Goal: Obtain resource: Obtain resource

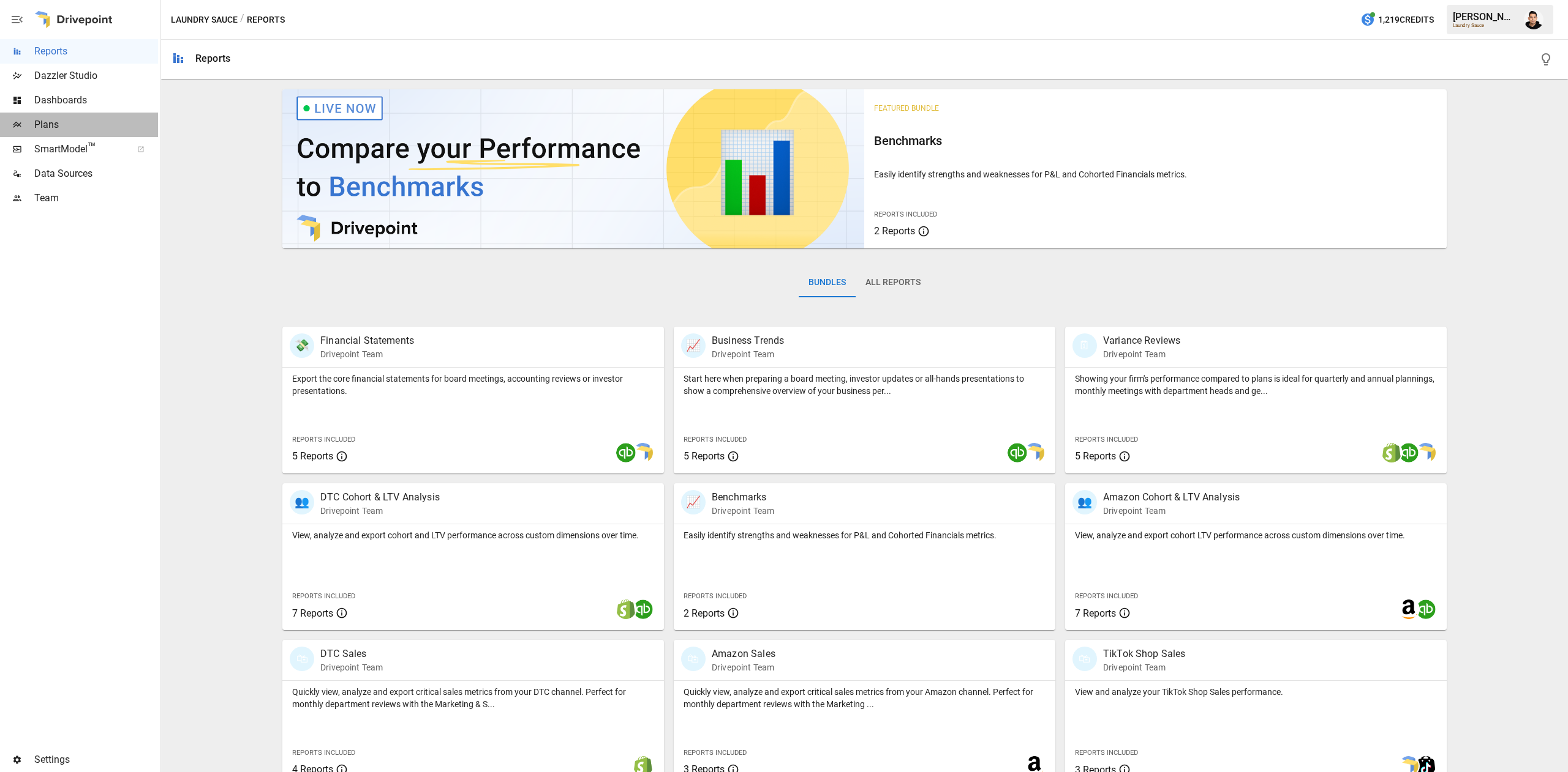
click at [79, 119] on span "Plans" at bounding box center [96, 124] width 123 height 15
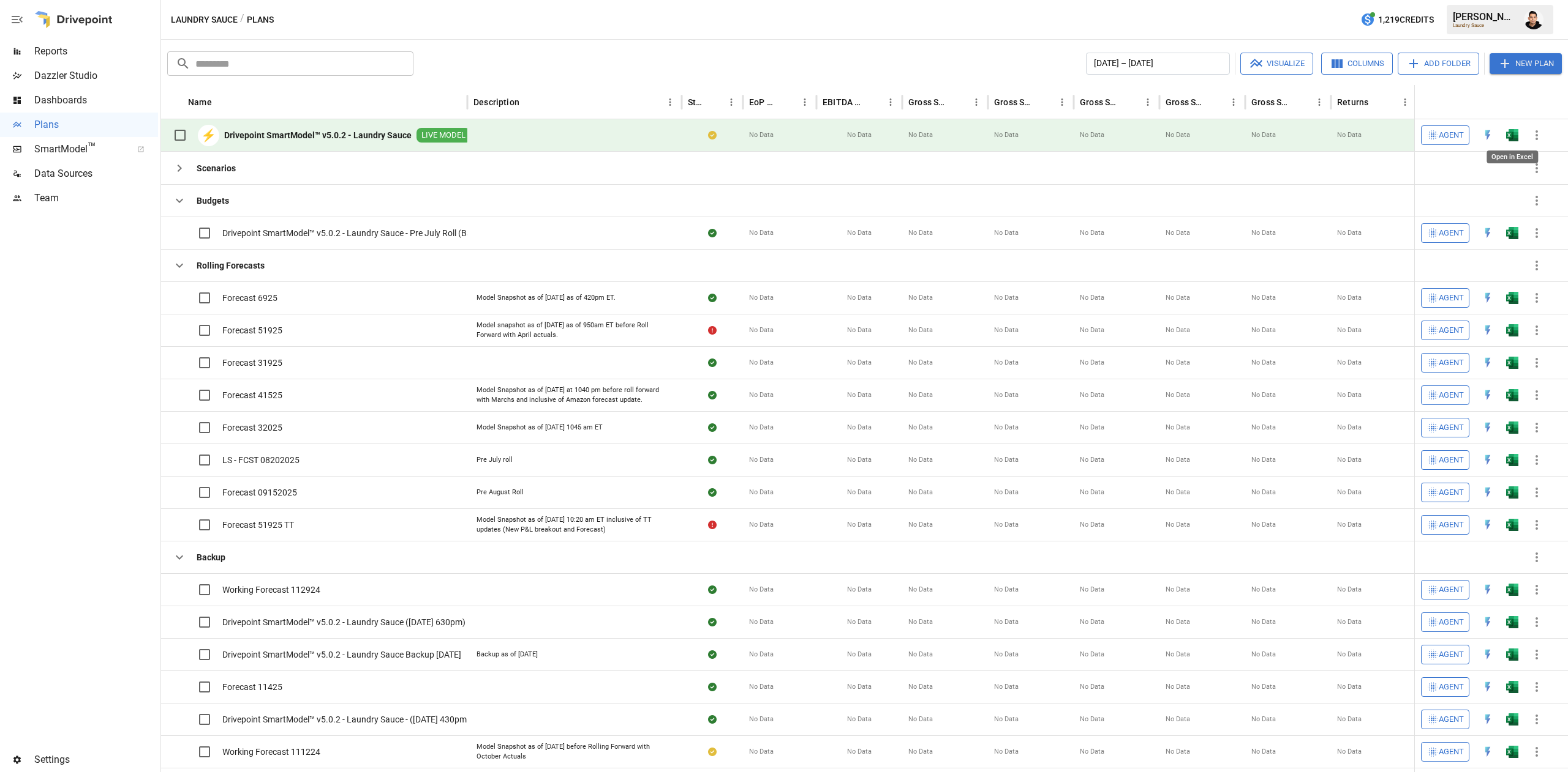
click at [1512, 133] on img "Open in Excel" at bounding box center [1512, 135] width 12 height 12
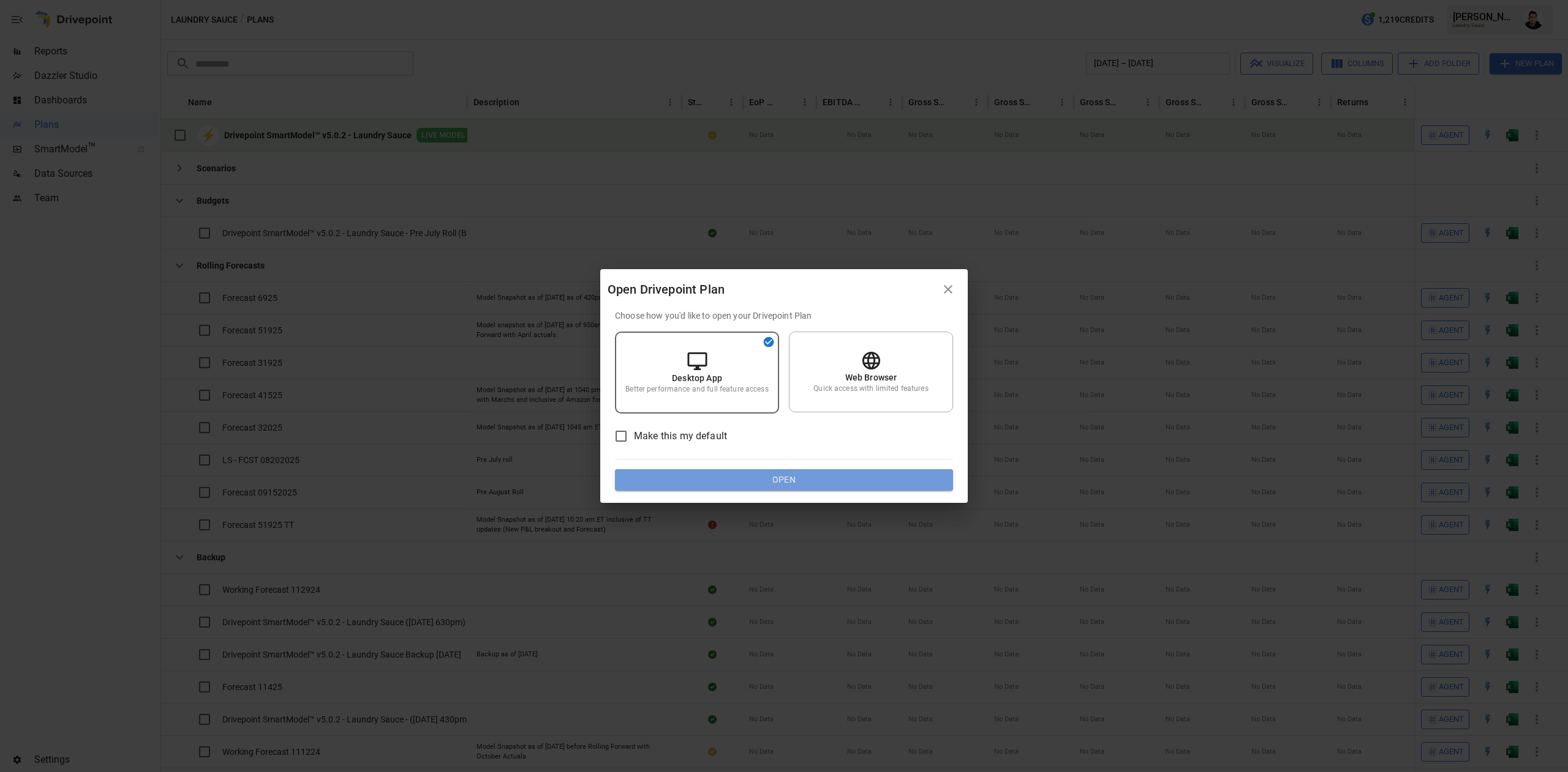
click at [820, 474] on button "Open" at bounding box center [784, 480] width 338 height 22
